Goal: Communication & Community: Answer question/provide support

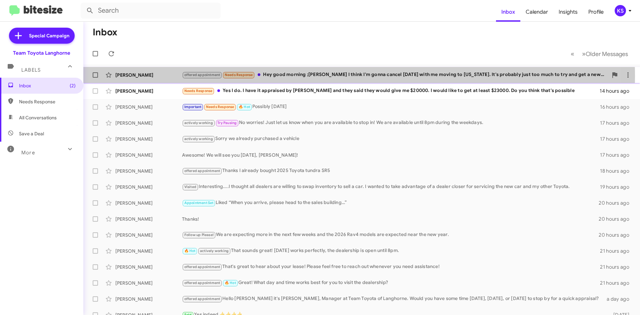
click at [289, 76] on div "offered appointment Needs Response Hey good morning ;[PERSON_NAME] I think I'm …" at bounding box center [395, 75] width 426 height 8
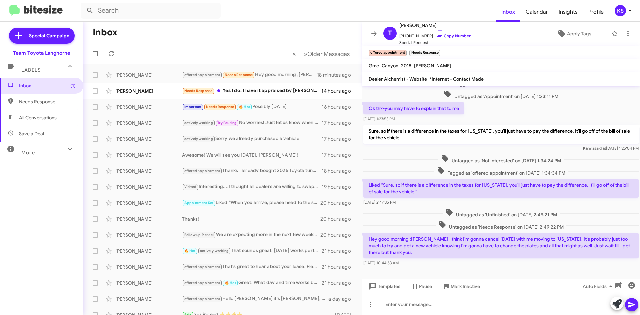
scroll to position [190, 0]
click at [618, 303] on icon at bounding box center [616, 303] width 9 height 9
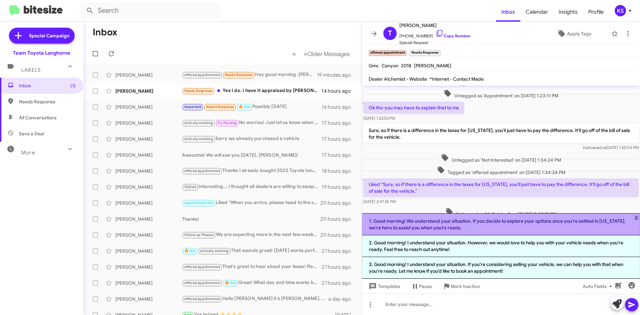
click at [432, 225] on li "1. Good morning! We understand your situation. If you decide to explore your op…" at bounding box center [501, 224] width 278 height 22
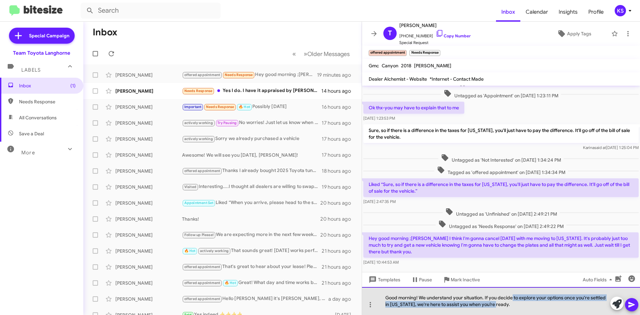
drag, startPoint x: 496, startPoint y: 305, endPoint x: 515, endPoint y: 296, distance: 21.0
click at [514, 296] on div "Good morning! We understand your situation. If you decide to explore your optio…" at bounding box center [501, 301] width 278 height 28
click at [515, 296] on div "Good morning! We understand your situation. If you decide to explore your optio…" at bounding box center [501, 301] width 278 height 28
click at [520, 306] on div "Good morning! We understand your situation. If you decide to explore your optio…" at bounding box center [501, 301] width 278 height 28
drag, startPoint x: 497, startPoint y: 307, endPoint x: 485, endPoint y: 298, distance: 15.3
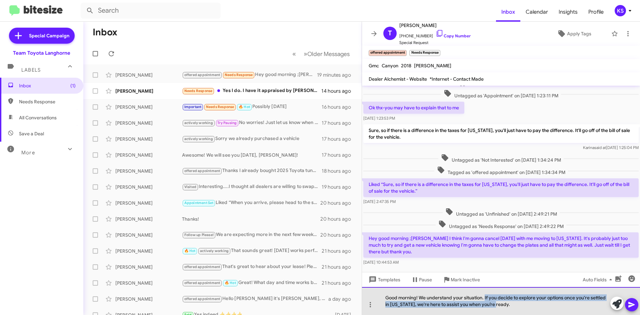
click at [485, 298] on div "Good morning! We understand your situation. If you decide to explore your optio…" at bounding box center [501, 301] width 278 height 28
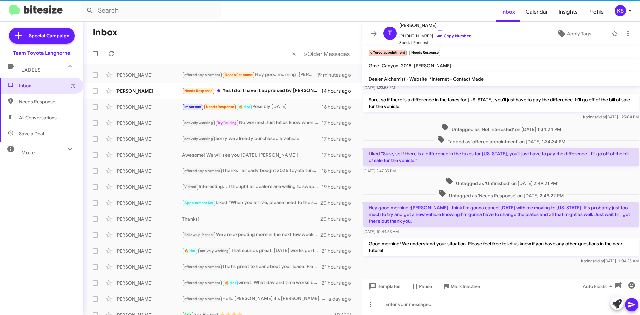
scroll to position [221, 0]
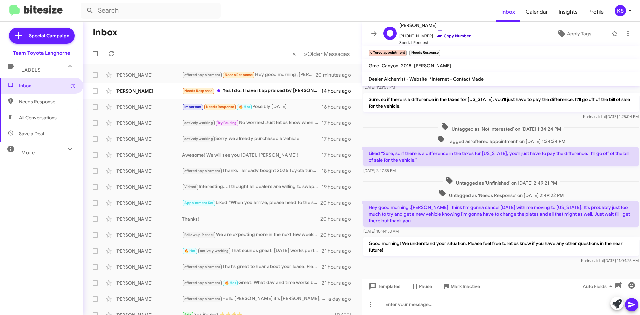
click at [435, 33] on icon at bounding box center [439, 33] width 8 height 8
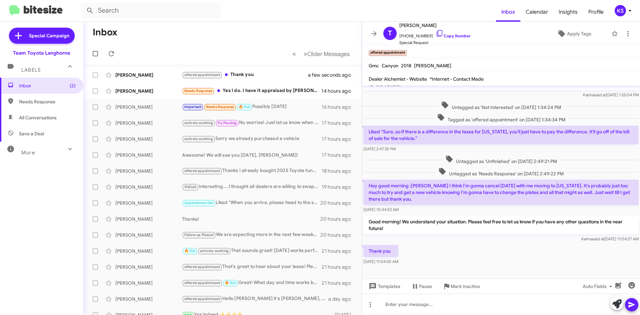
scroll to position [245, 0]
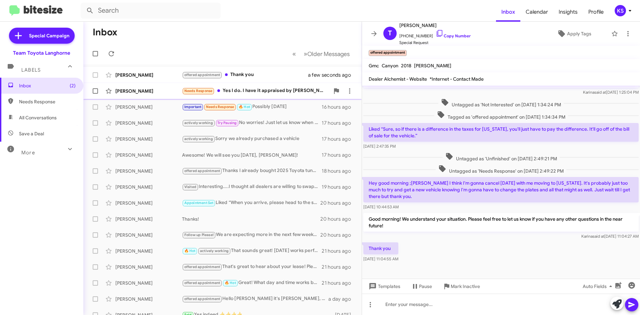
click at [267, 89] on div "Needs Response Yes I do. I have it appraised by [PERSON_NAME] and they said the…" at bounding box center [256, 91] width 148 height 8
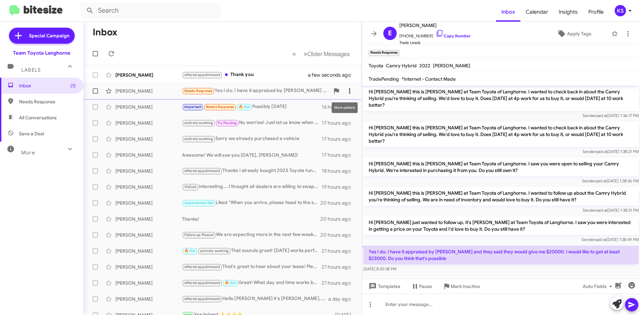
click at [346, 89] on icon at bounding box center [349, 91] width 8 height 8
click at [311, 107] on span "Mark as unread" at bounding box center [294, 108] width 34 height 16
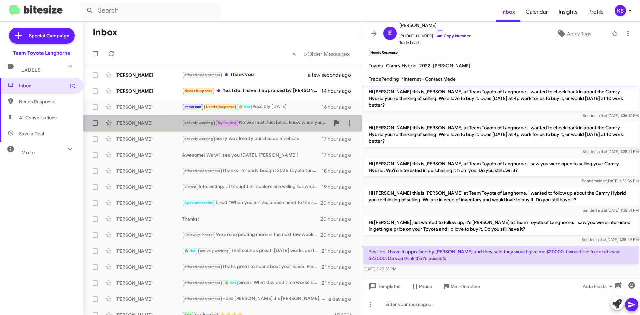
click at [285, 116] on span "[PERSON_NAME] actively working Try Pausing No worries! Just let us know when yo…" at bounding box center [222, 123] width 278 height 16
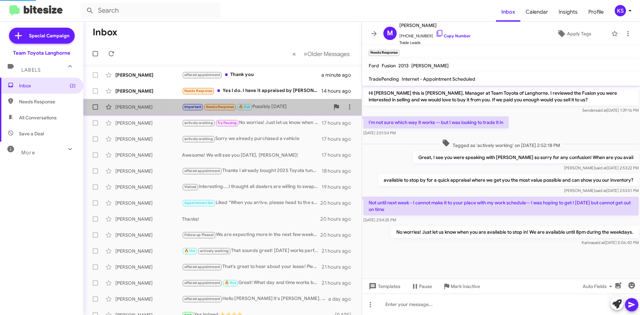
click at [281, 103] on div "Important Needs Response 🔥 Hot Possibly [DATE]" at bounding box center [256, 107] width 148 height 8
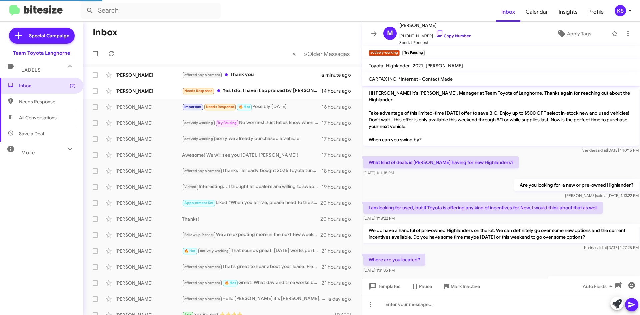
scroll to position [255, 0]
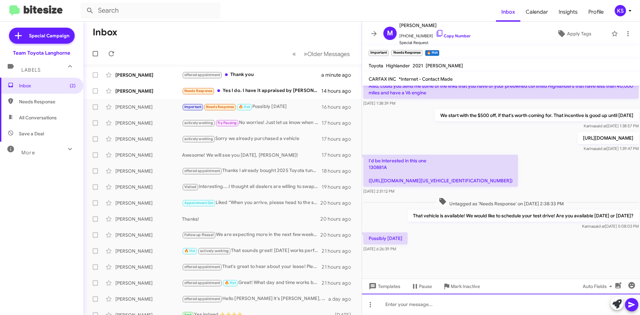
click at [469, 303] on div at bounding box center [501, 303] width 278 height 21
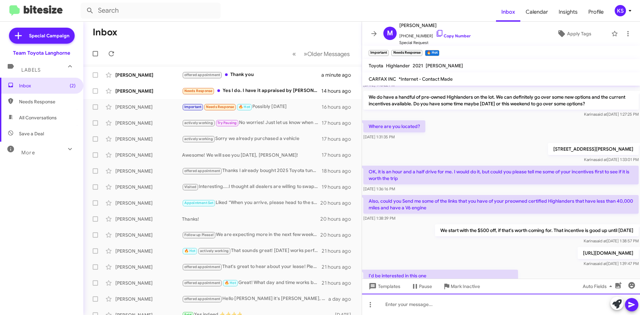
scroll to position [279, 0]
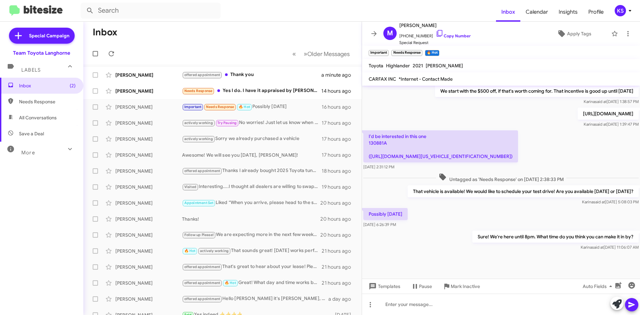
click at [274, 12] on form at bounding box center [288, 11] width 415 height 16
